Goal: Book appointment/travel/reservation

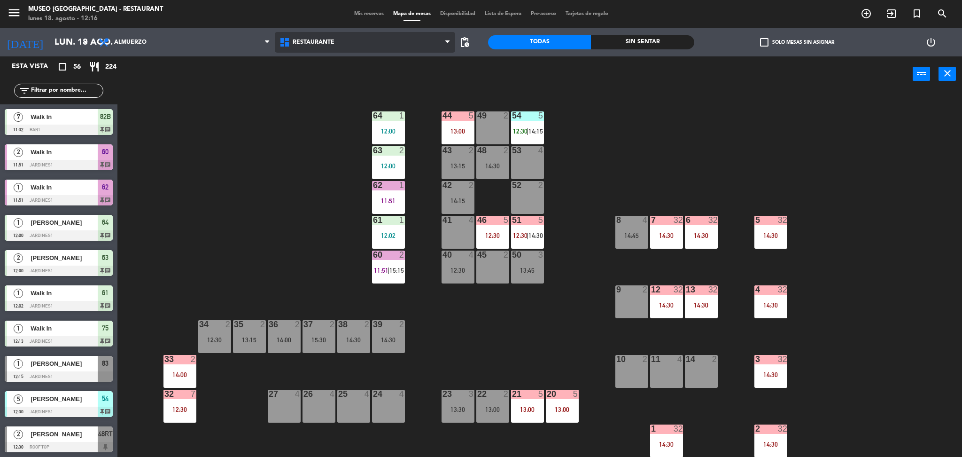
click at [293, 41] on span "Restaurante" at bounding box center [314, 42] width 42 height 7
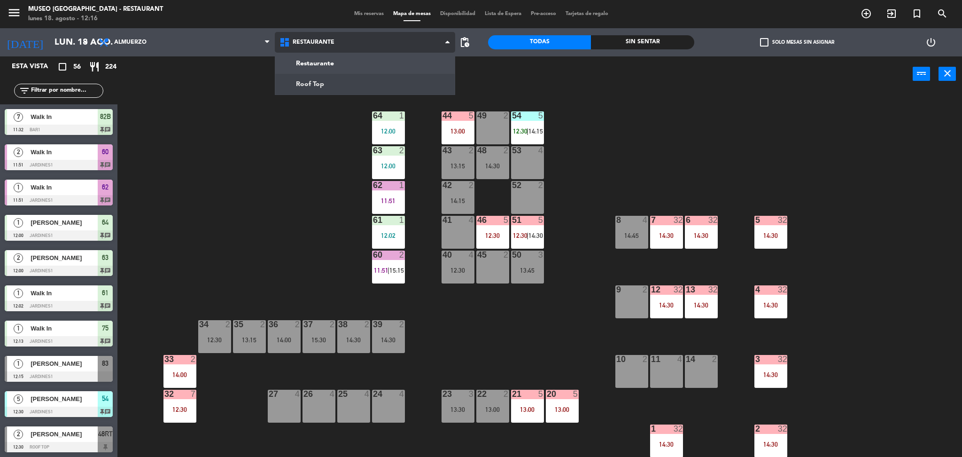
click at [311, 78] on ng-component "menu [GEOGRAPHIC_DATA] - Restaurant lunes 18. agosto - 12:16 Mis reservas Mapa …" at bounding box center [481, 229] width 962 height 459
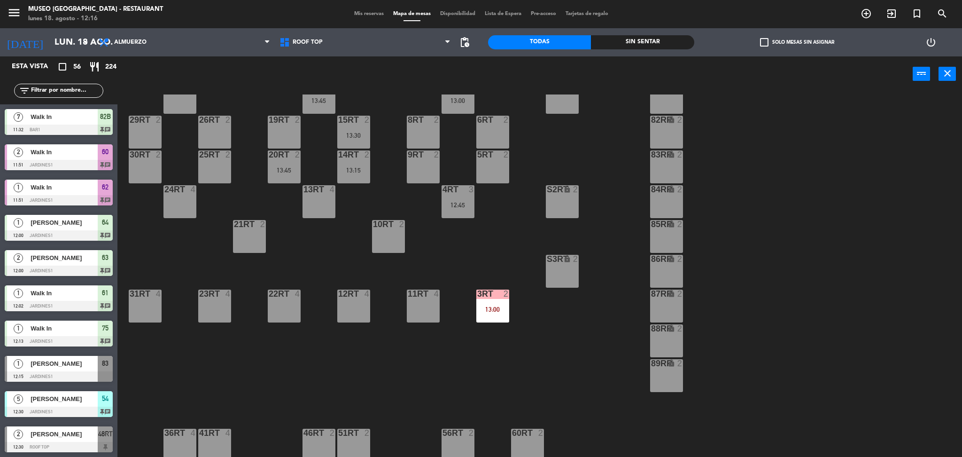
scroll to position [1, 0]
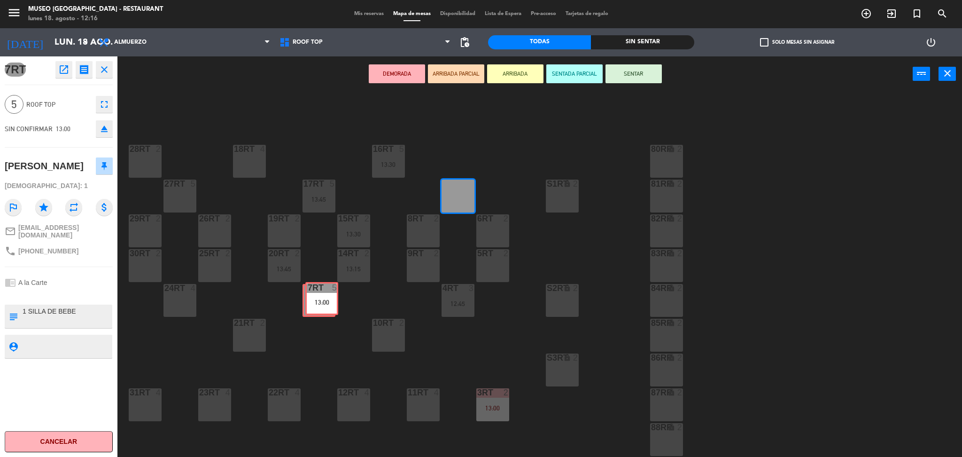
drag, startPoint x: 449, startPoint y: 197, endPoint x: 313, endPoint y: 299, distance: 169.7
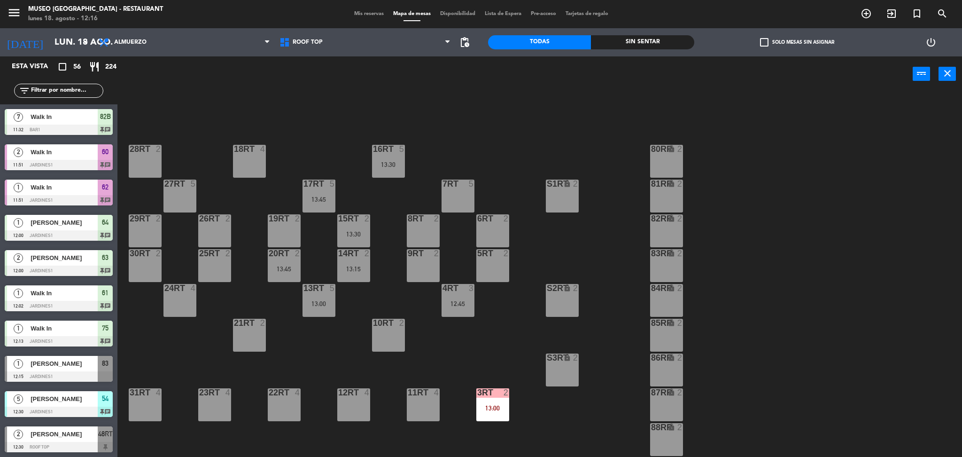
scroll to position [2, 0]
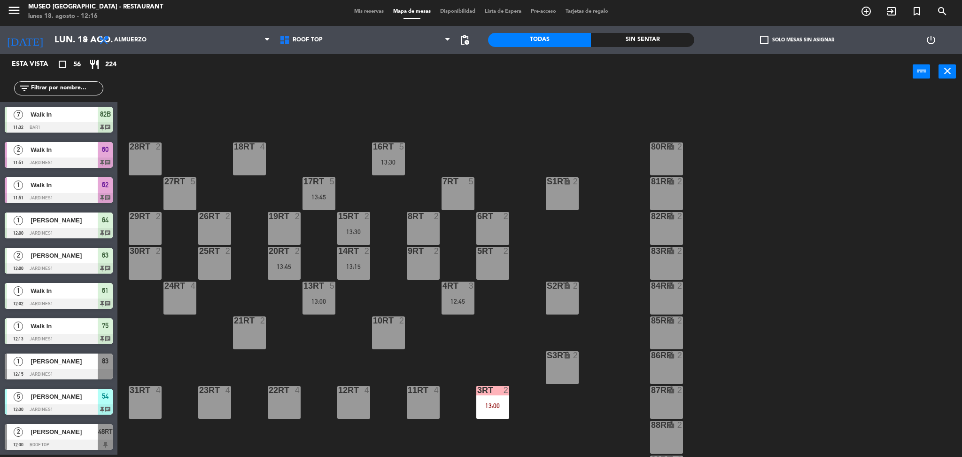
click at [55, 91] on input "text" at bounding box center [66, 88] width 73 height 10
type input "a"
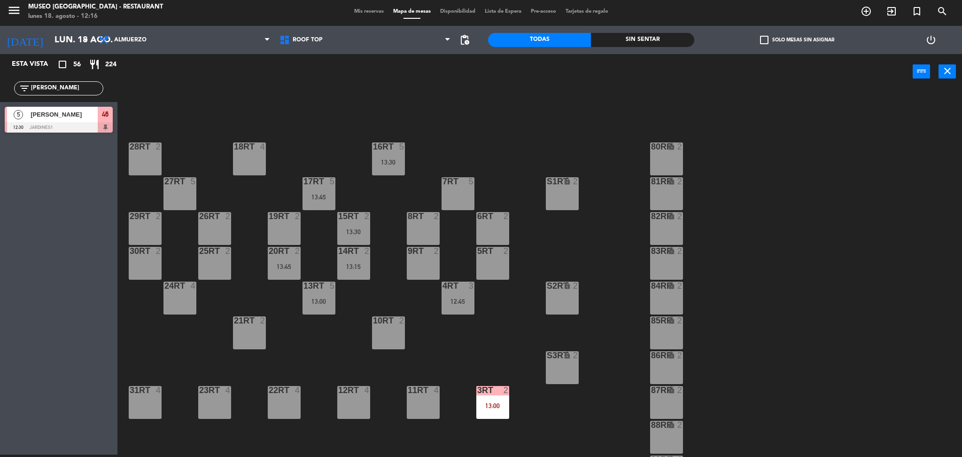
type input "[PERSON_NAME]"
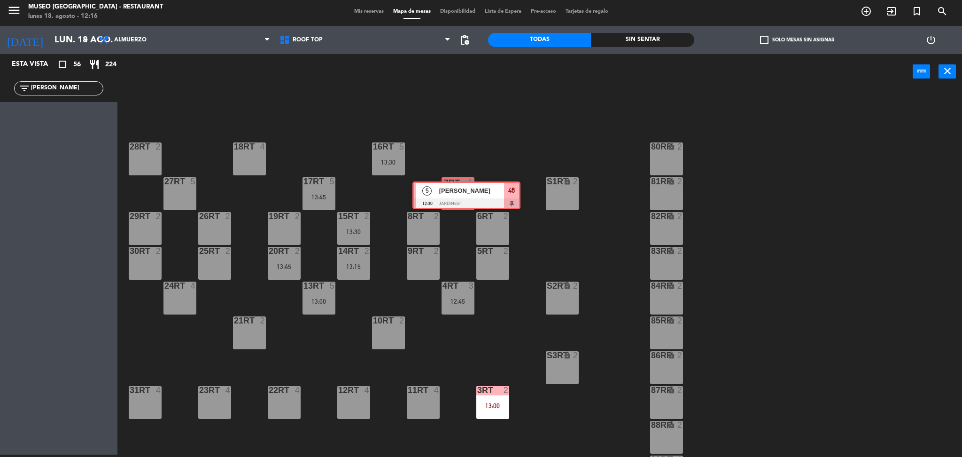
drag, startPoint x: 59, startPoint y: 118, endPoint x: 466, endPoint y: 195, distance: 414.4
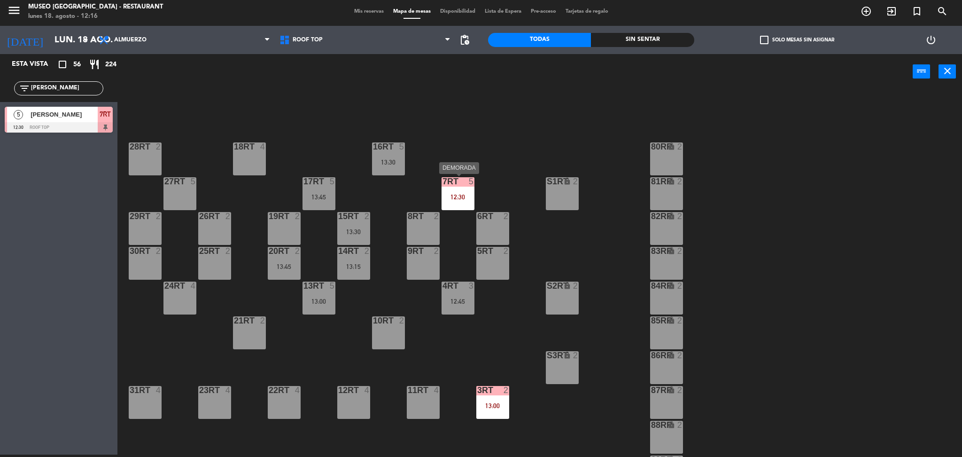
click at [469, 190] on div "7RT 5 12:30" at bounding box center [457, 193] width 33 height 33
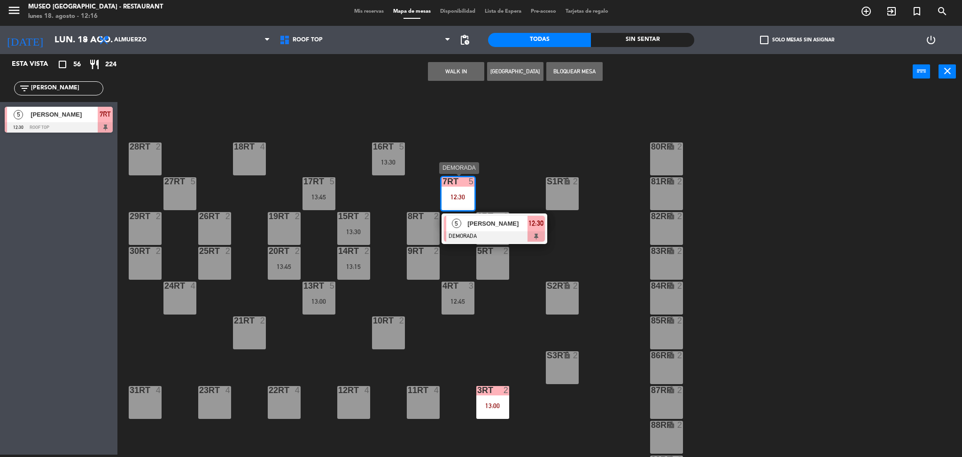
click at [474, 221] on span "[PERSON_NAME]" at bounding box center [497, 223] width 60 height 10
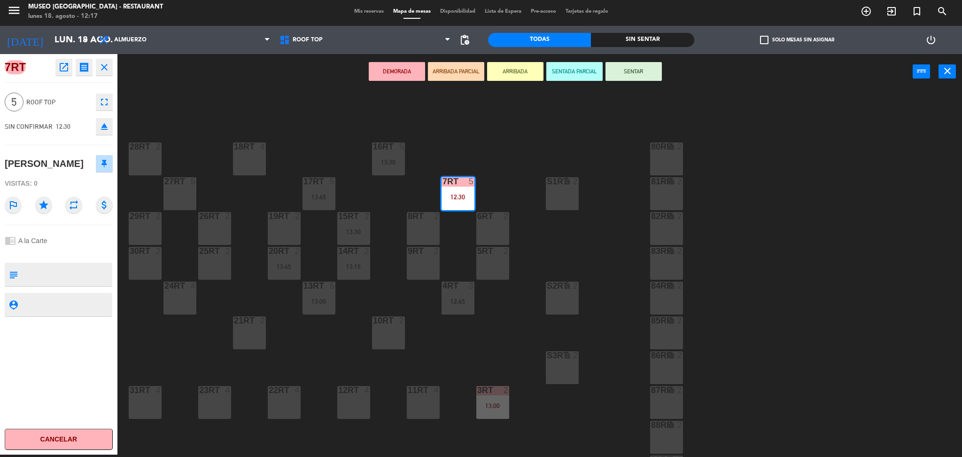
click at [89, 267] on textarea at bounding box center [67, 274] width 90 height 20
type textarea "no celebra nada"
click at [74, 243] on div "chrome_reader_mode A la Carte" at bounding box center [59, 241] width 108 height 18
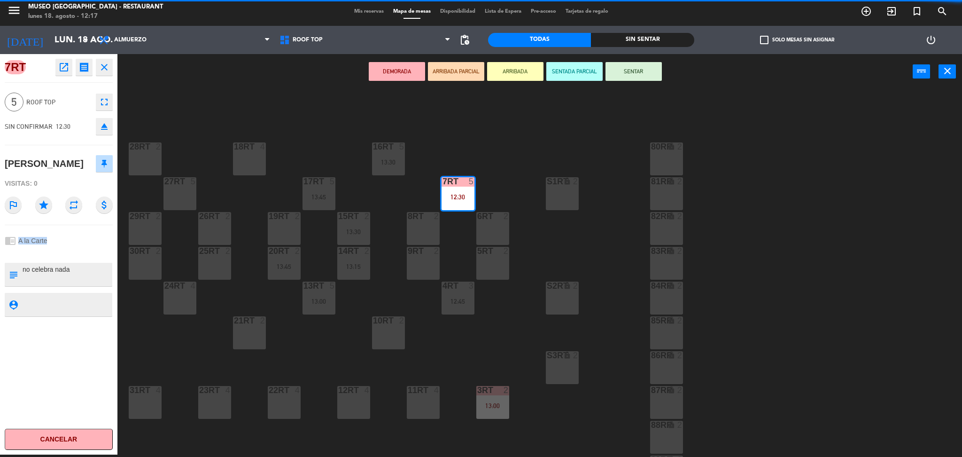
click at [74, 243] on div "chrome_reader_mode A la Carte" at bounding box center [59, 241] width 108 height 18
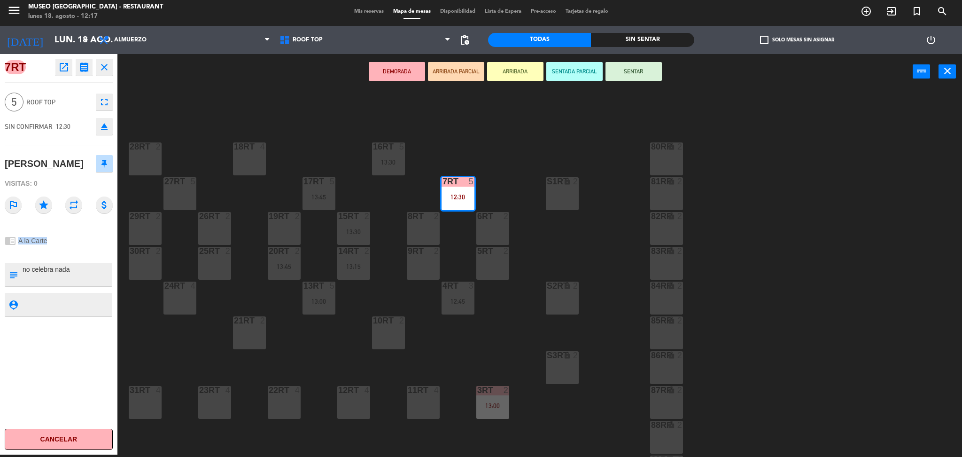
click at [74, 243] on div "chrome_reader_mode A la Carte" at bounding box center [59, 241] width 108 height 18
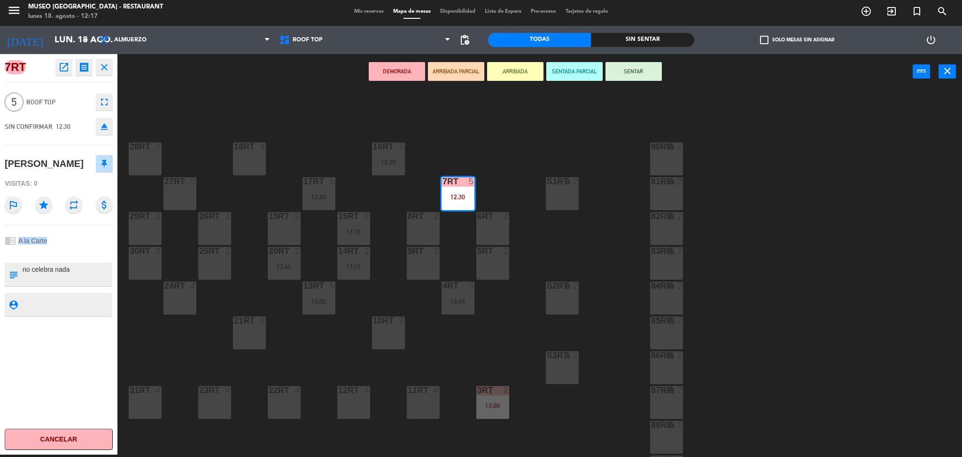
click at [74, 243] on div "chrome_reader_mode A la Carte" at bounding box center [59, 241] width 108 height 18
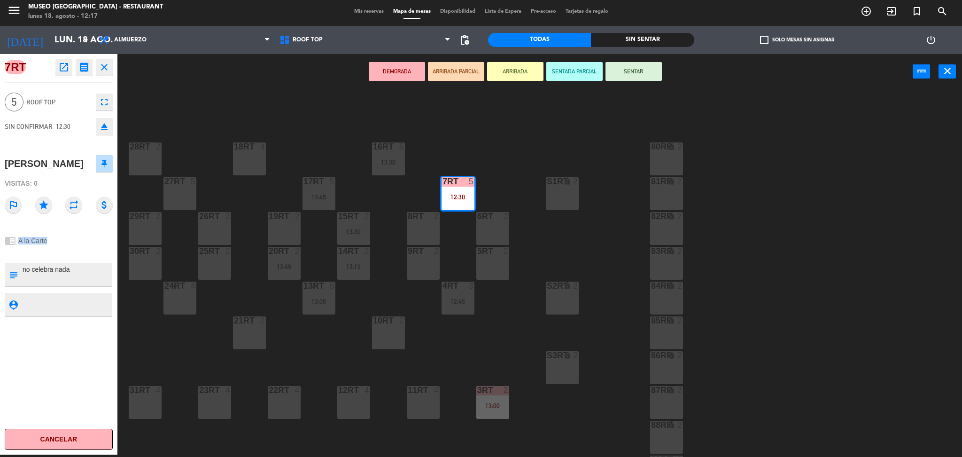
click at [74, 243] on div "chrome_reader_mode A la Carte" at bounding box center [59, 241] width 108 height 18
click at [81, 245] on div "chrome_reader_mode A la Carte" at bounding box center [59, 241] width 108 height 18
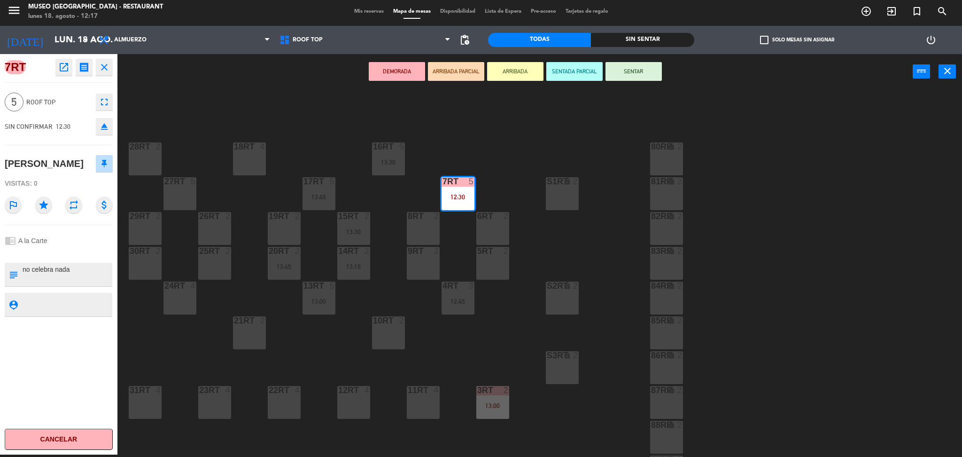
click at [81, 245] on div "chrome_reader_mode A la Carte" at bounding box center [59, 241] width 108 height 18
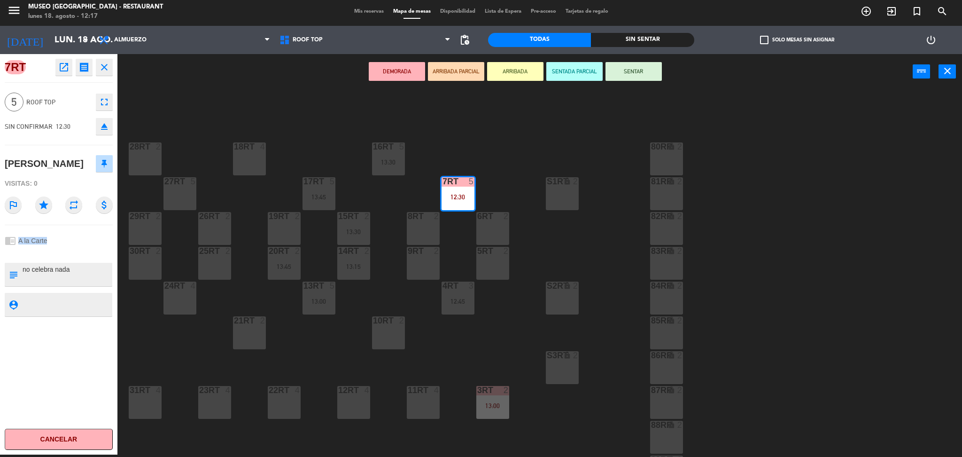
click at [90, 243] on div "chrome_reader_mode A la Carte" at bounding box center [59, 241] width 108 height 18
click at [470, 69] on button "ARRIBADA PARCIAL" at bounding box center [456, 71] width 56 height 19
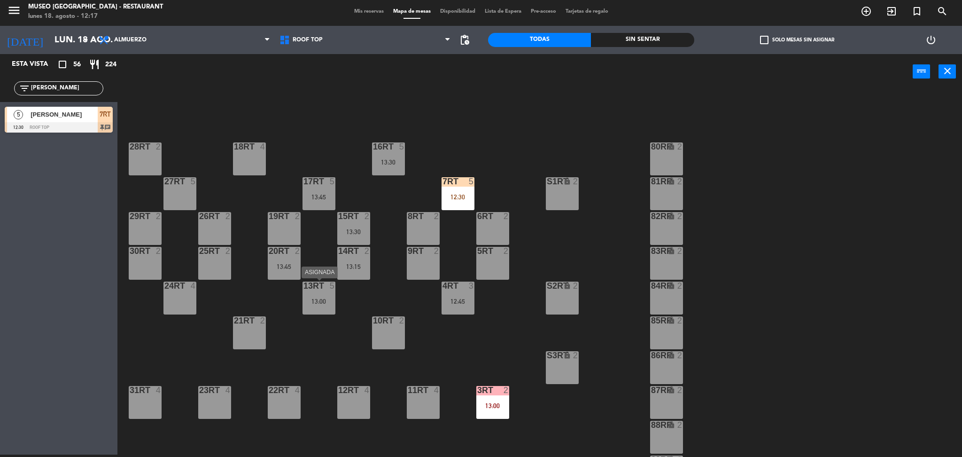
click at [318, 294] on div "13RT 5 13:00" at bounding box center [318, 297] width 33 height 33
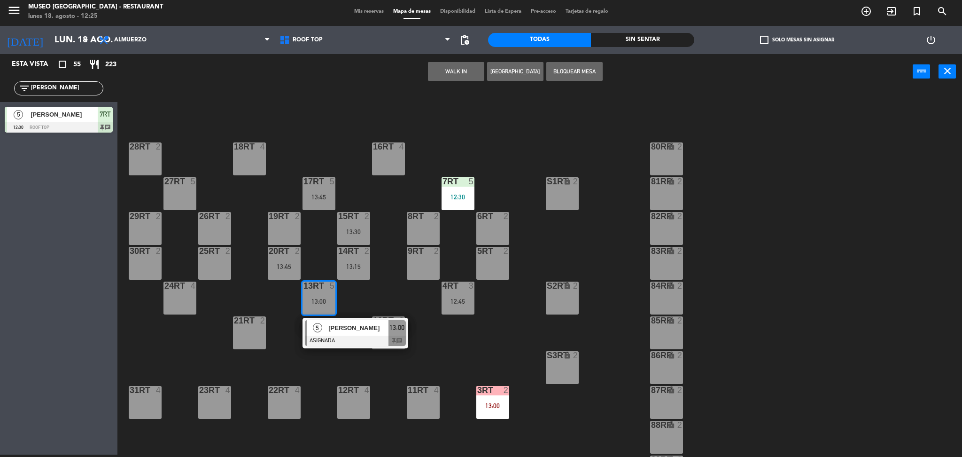
click at [584, 266] on div "18RT 4 16RT 4 28RT 2 80RR lock 2 27RT 5 7RT 5 12:30 S1RT lock 2 17RT 5 13:45 81…" at bounding box center [544, 274] width 835 height 365
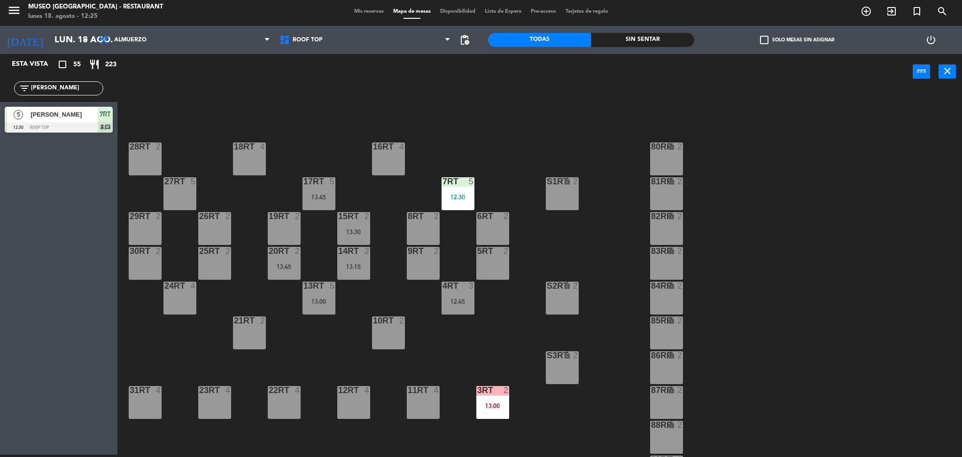
click at [83, 91] on input "[PERSON_NAME]" at bounding box center [66, 88] width 73 height 10
